Goal: Check status: Check status

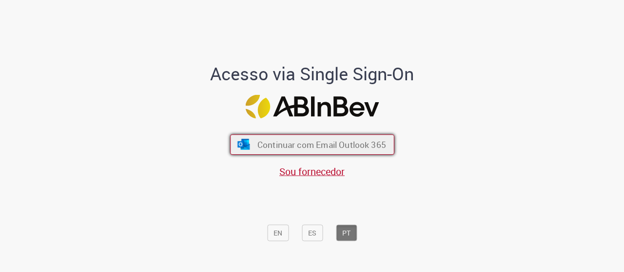
click at [268, 144] on span "Continuar com Email Outlook 365" at bounding box center [321, 144] width 129 height 11
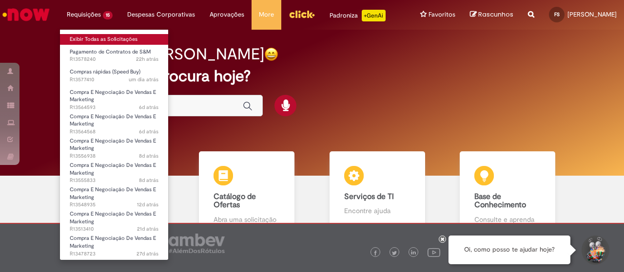
click at [112, 39] on link "Exibir Todas as Solicitações" at bounding box center [114, 39] width 108 height 11
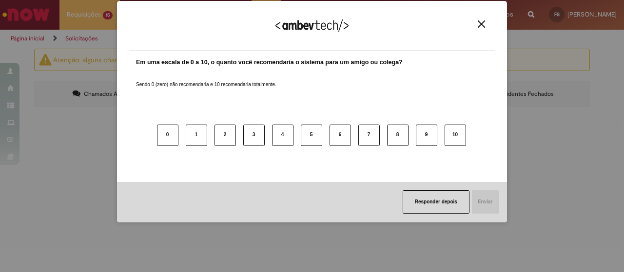
click at [480, 25] on img "Close" at bounding box center [481, 23] width 7 height 7
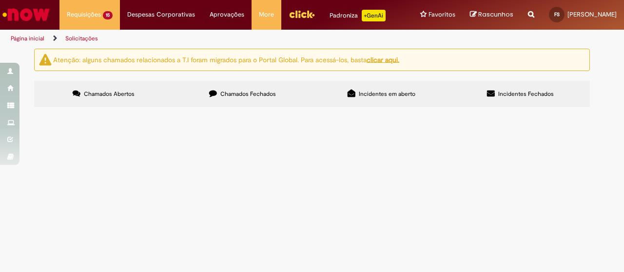
click at [220, 94] on span "Chamados Fechados" at bounding box center [248, 94] width 56 height 8
click at [113, 97] on span "Chamados Abertos" at bounding box center [109, 94] width 51 height 8
click at [0, 0] on span "Compras rápidas (Speed Buy)" at bounding box center [0, 0] width 0 height 0
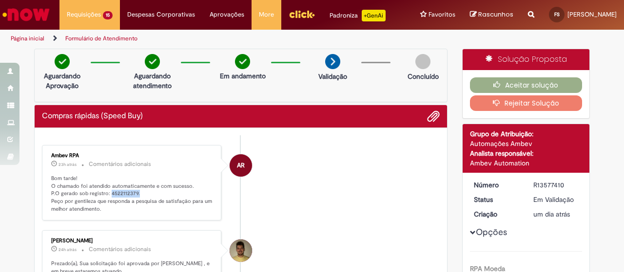
drag, startPoint x: 136, startPoint y: 192, endPoint x: 104, endPoint y: 194, distance: 32.2
click at [104, 194] on p "Bom tarde! O chamado foi atendido automaticamente e com sucesso. P.O gerado sob…" at bounding box center [132, 194] width 162 height 39
copy p "4522112379."
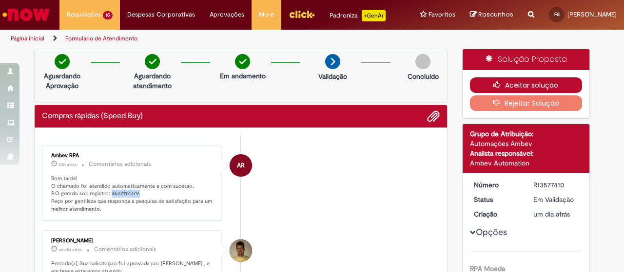
click at [513, 86] on button "Aceitar solução" at bounding box center [526, 86] width 113 height 16
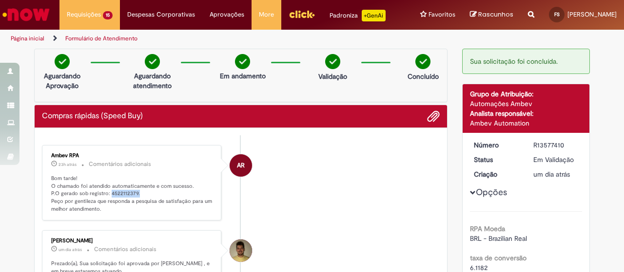
click at [18, 14] on img "Ir para a Homepage" at bounding box center [26, 14] width 50 height 19
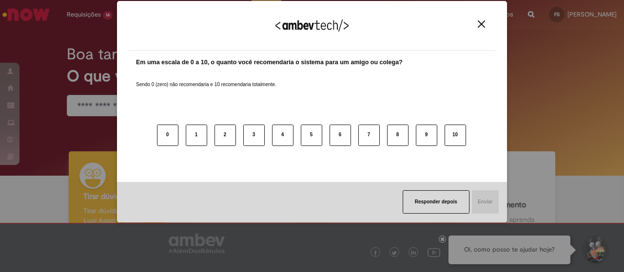
click at [481, 24] on img "Close" at bounding box center [481, 23] width 7 height 7
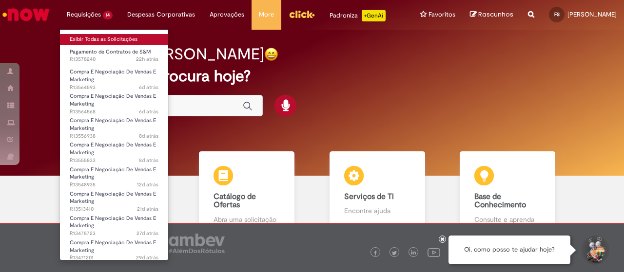
click at [93, 39] on link "Exibir Todas as Solicitações" at bounding box center [114, 39] width 108 height 11
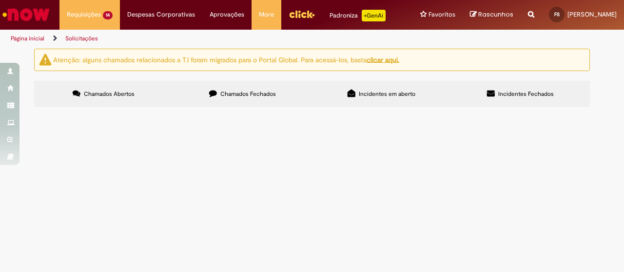
scroll to position [49, 0]
click at [0, 0] on span "custo de brand content em omelte para SFN" at bounding box center [0, 0] width 0 height 0
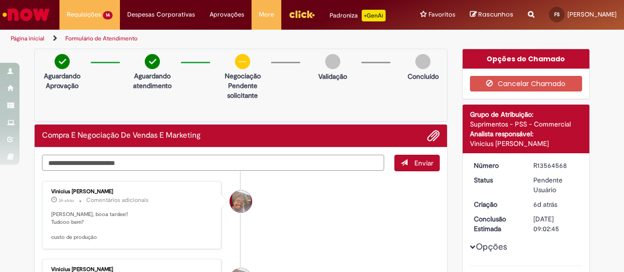
click at [166, 162] on textarea "Digite sua mensagem aqui..." at bounding box center [213, 163] width 342 height 16
type textarea "***"
click at [414, 163] on span "Enviar" at bounding box center [423, 163] width 19 height 9
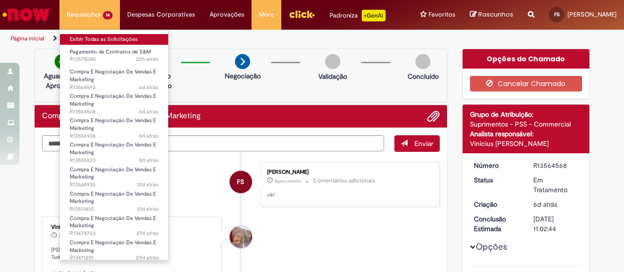
click at [108, 40] on link "Exibir Todas as Solicitações" at bounding box center [114, 39] width 108 height 11
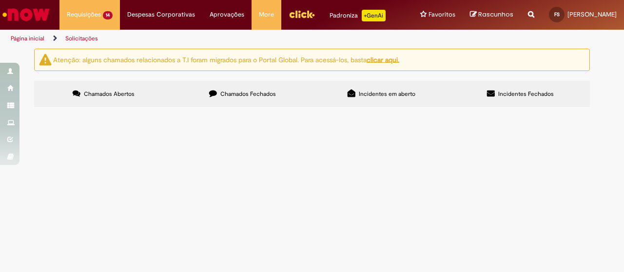
scroll to position [49, 0]
click at [0, 0] on span "Compra E Negociação De Vendas E Marketing" at bounding box center [0, 0] width 0 height 0
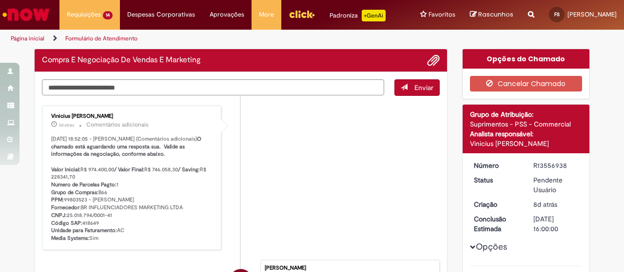
click at [129, 204] on p "[DATE] 18:52:05 - [PERSON_NAME] (Comentários adicionais) O chamado está aguarda…" at bounding box center [132, 189] width 162 height 107
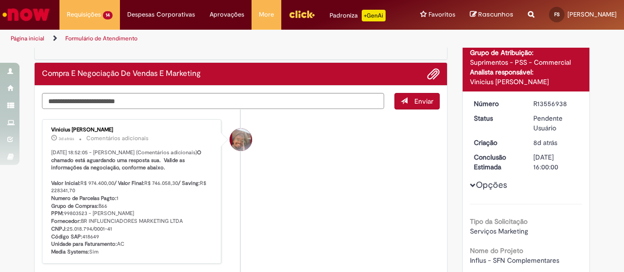
scroll to position [46, 0]
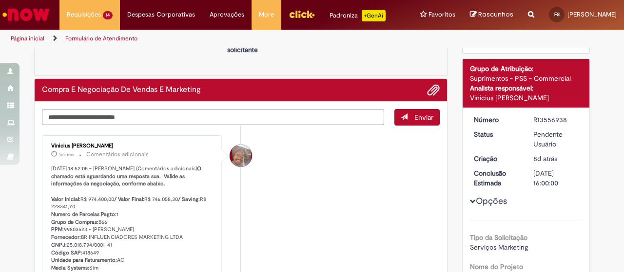
click at [238, 118] on textarea "Digite sua mensagem aqui..." at bounding box center [213, 117] width 342 height 16
type textarea "*"
type textarea "**"
click at [410, 120] on button "Enviar" at bounding box center [416, 117] width 45 height 17
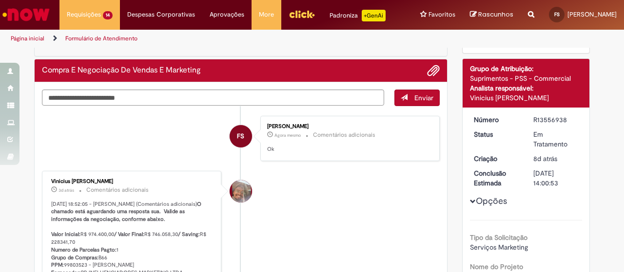
drag, startPoint x: 528, startPoint y: 117, endPoint x: 552, endPoint y: 116, distance: 23.5
drag, startPoint x: 531, startPoint y: 117, endPoint x: 565, endPoint y: 115, distance: 33.7
click at [565, 115] on div "R13556938" at bounding box center [555, 120] width 45 height 10
copy div "R13556938"
click at [162, 142] on li "FS [PERSON_NAME] 5m atrás 5 minutos atrás Comentários adicionais Ok" at bounding box center [241, 138] width 398 height 45
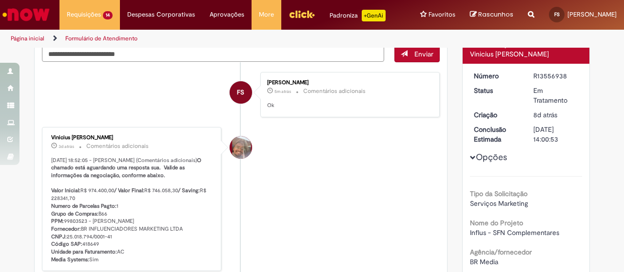
scroll to position [143, 0]
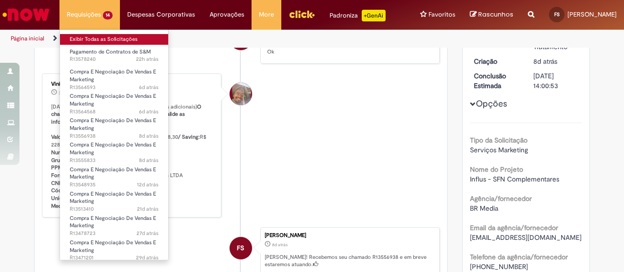
click at [96, 38] on link "Exibir Todas as Solicitações" at bounding box center [114, 39] width 108 height 11
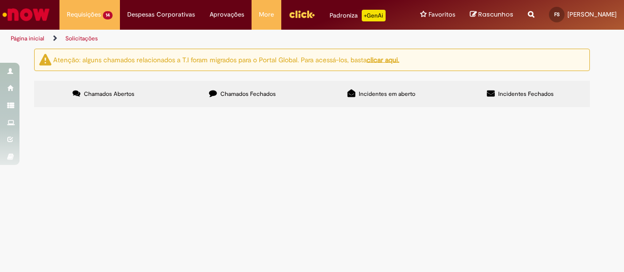
scroll to position [49, 0]
click at [0, 0] on span "custo de contrtação tadeu schimit" at bounding box center [0, 0] width 0 height 0
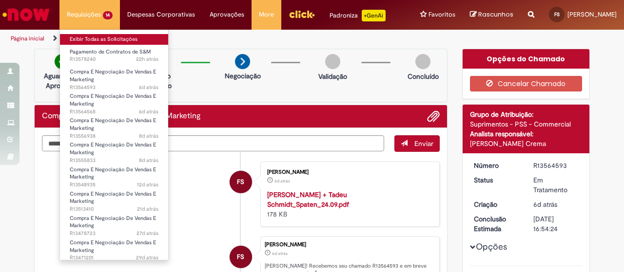
click at [105, 41] on link "Exibir Todas as Solicitações" at bounding box center [114, 39] width 108 height 11
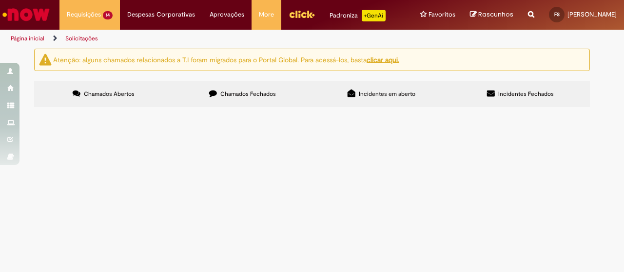
scroll to position [146, 0]
click at [0, 0] on span "custo de logistica e necessidades influs" at bounding box center [0, 0] width 0 height 0
